Goal: Task Accomplishment & Management: Use online tool/utility

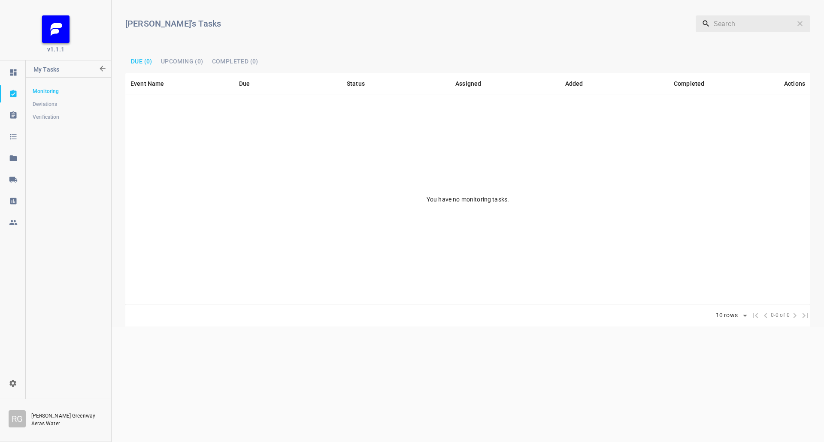
click at [15, 184] on link at bounding box center [12, 179] width 25 height 17
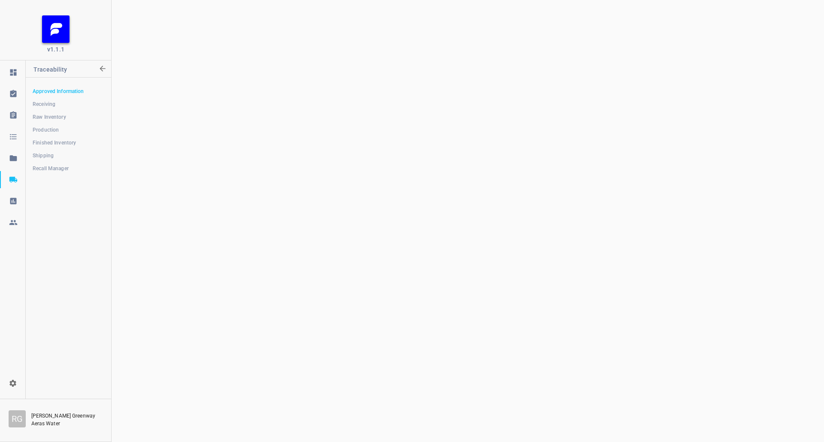
click at [70, 137] on link "Finished Inventory" at bounding box center [68, 142] width 85 height 17
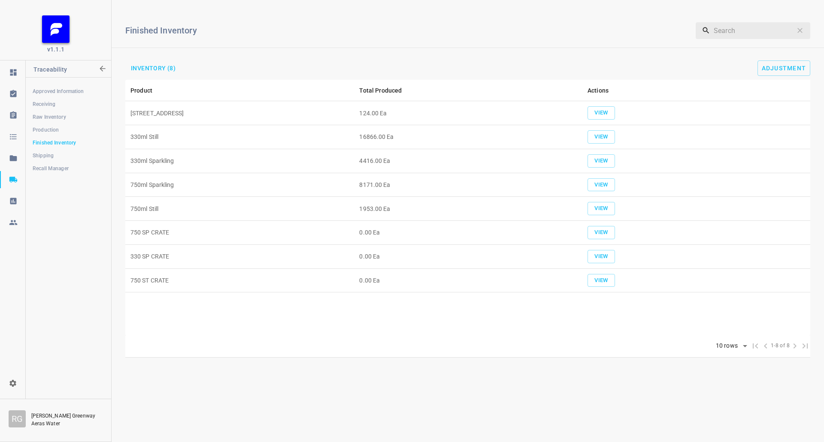
click at [373, 136] on td "16866.00 Ea" at bounding box center [468, 137] width 228 height 24
click at [790, 70] on span "Adjustment" at bounding box center [784, 68] width 45 height 7
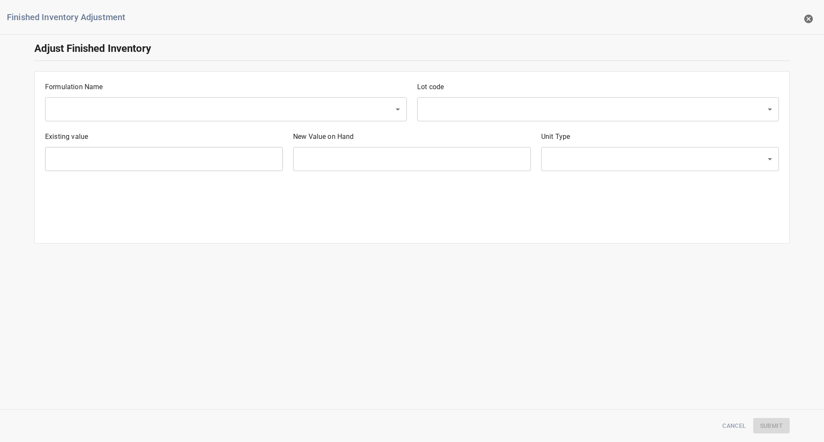
click at [174, 109] on input "text" at bounding box center [214, 109] width 330 height 16
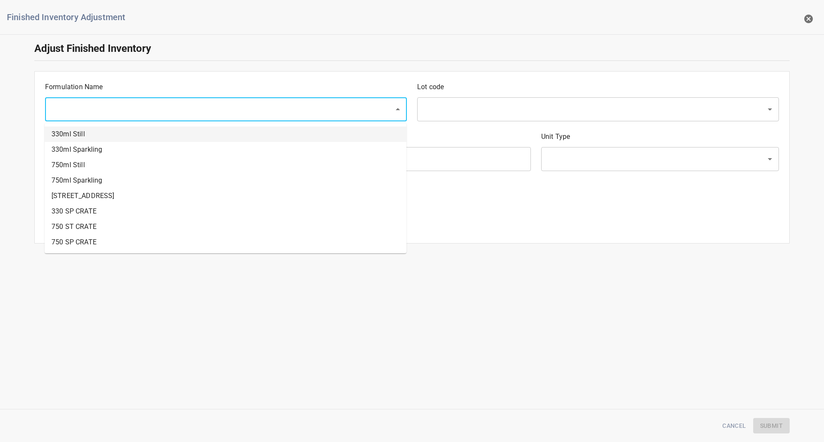
click at [116, 134] on li "330ml Still" at bounding box center [226, 134] width 362 height 15
type input "330ml Still"
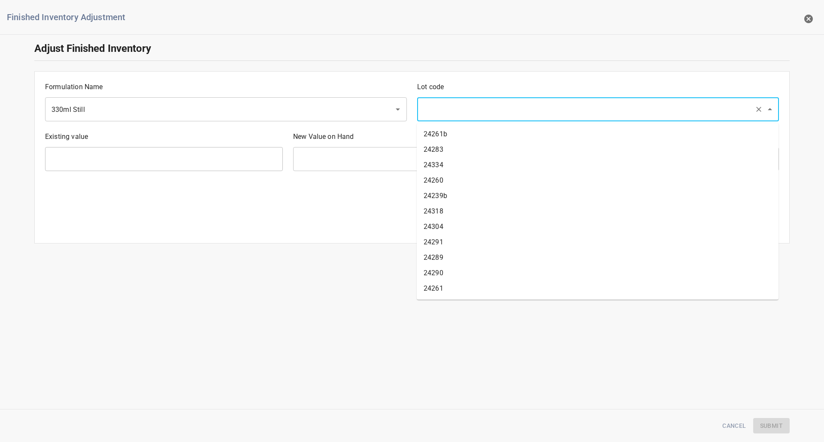
click at [521, 112] on input "text" at bounding box center [586, 109] width 330 height 16
type input "25258"
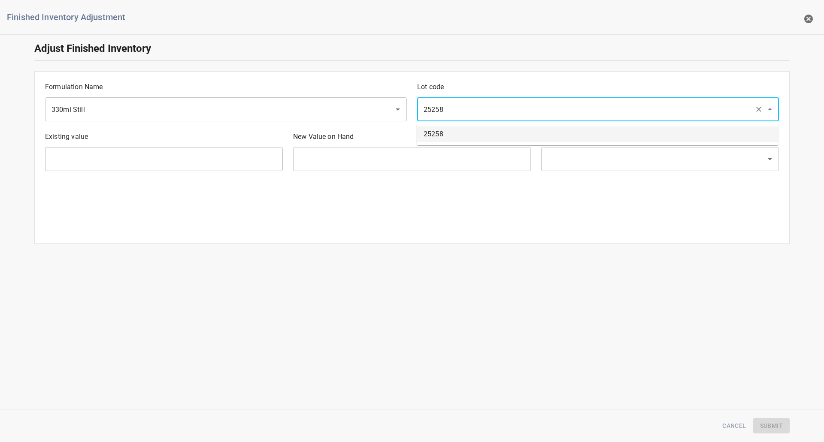
click at [444, 129] on li "25258" at bounding box center [598, 134] width 362 height 15
type input "1889 Ea"
type input "[PERSON_NAME]"
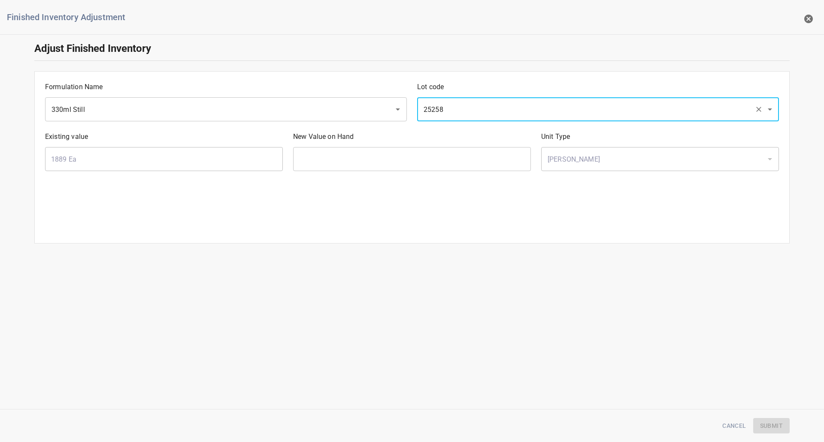
type input "25258"
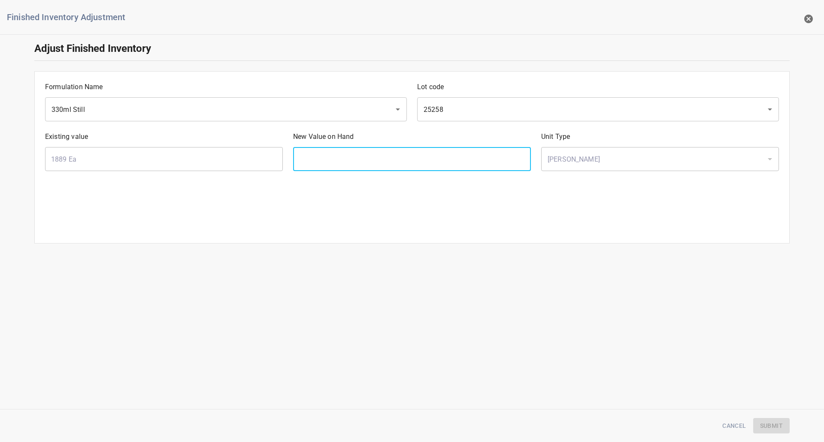
click at [318, 152] on input "text" at bounding box center [412, 159] width 238 height 24
type input "1888"
click at [777, 427] on span "Submit" at bounding box center [771, 426] width 23 height 11
